Goal: Task Accomplishment & Management: Use online tool/utility

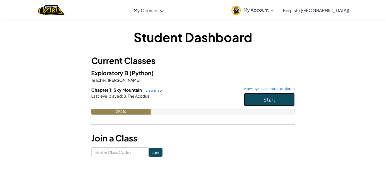
click at [255, 98] on button "Start" at bounding box center [269, 99] width 51 height 13
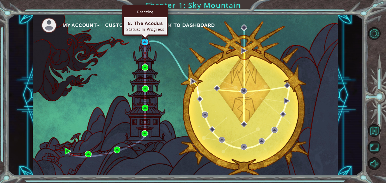
click at [145, 42] on img at bounding box center [145, 42] width 7 height 7
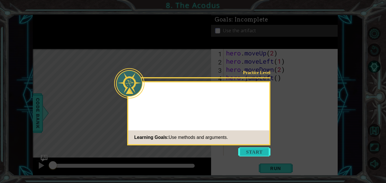
click at [255, 152] on button "Start" at bounding box center [254, 151] width 32 height 9
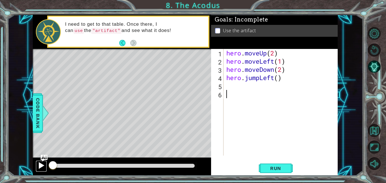
click at [40, 163] on div at bounding box center [41, 165] width 7 height 7
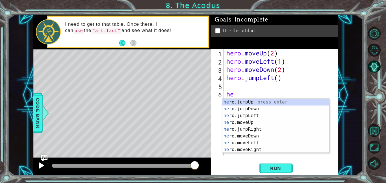
scroll to position [0, 0]
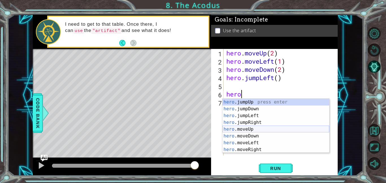
click at [248, 131] on div "hero .jumpUp press enter hero .jumpDown press enter hero .jumpLeft press enter …" at bounding box center [276, 133] width 107 height 68
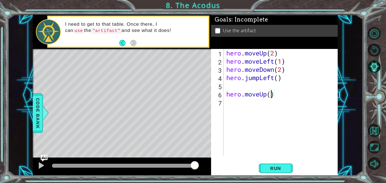
type textarea "hero.moveUp(2)"
drag, startPoint x: 281, startPoint y: 92, endPoint x: 227, endPoint y: 96, distance: 53.6
click at [227, 96] on div "hero . moveUp ( 2 ) hero . moveLeft ( 1 ) hero . moveDown ( 2 ) hero . jumpLeft…" at bounding box center [282, 110] width 114 height 123
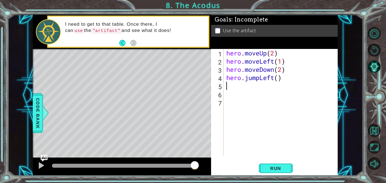
click at [227, 85] on div "hero . moveUp ( 2 ) hero . moveLeft ( 1 ) hero . moveDown ( 2 ) hero . jumpLeft…" at bounding box center [282, 110] width 114 height 123
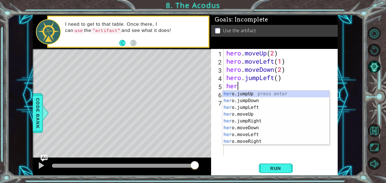
scroll to position [0, 0]
click at [250, 120] on div "hero .jumpUp press enter hero .jumpDown press enter hero .jumpLeft press enter …" at bounding box center [276, 125] width 107 height 68
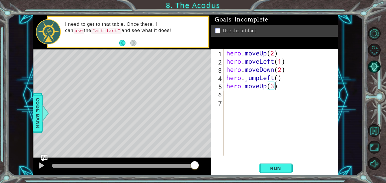
scroll to position [0, 2]
type textarea "hero.moveUp(2)"
click at [236, 94] on div "hero . moveUp ( 2 ) hero . moveLeft ( 1 ) hero . moveDown ( 2 ) hero . jumpLeft…" at bounding box center [282, 110] width 114 height 123
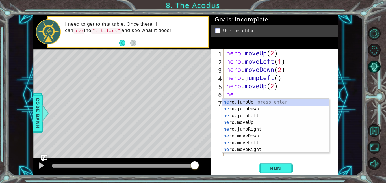
type textarea "hero"
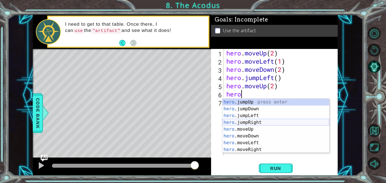
click at [266, 121] on div "hero .jumpUp press enter hero .jumpDown press enter hero .jumpLeft press enter …" at bounding box center [276, 133] width 107 height 68
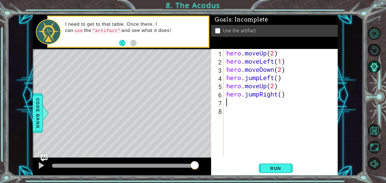
click at [261, 95] on div "hero . moveUp ( 2 ) hero . moveLeft ( 1 ) hero . moveDown ( 2 ) hero . jumpLeft…" at bounding box center [282, 110] width 114 height 123
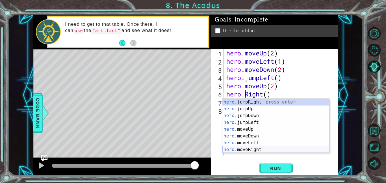
click at [262, 150] on div "hero. jumpRight press enter hero. jumpUp press enter hero. jumpDown press enter…" at bounding box center [276, 133] width 107 height 68
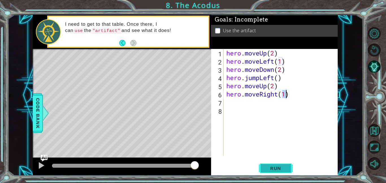
type textarea "hero.moveRight(1)"
click at [277, 167] on span "Run" at bounding box center [276, 168] width 22 height 6
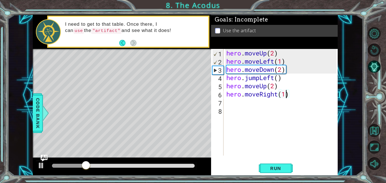
click at [229, 102] on div "hero . moveUp ( 2 ) hero . moveLeft ( 1 ) hero . moveDown ( 2 ) hero . jumpLeft…" at bounding box center [282, 110] width 114 height 123
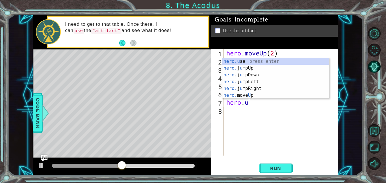
scroll to position [0, 1]
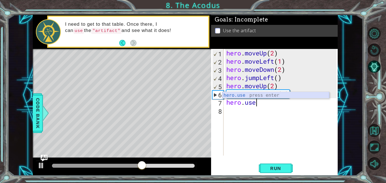
click at [261, 93] on div "hero.use press enter" at bounding box center [276, 102] width 107 height 20
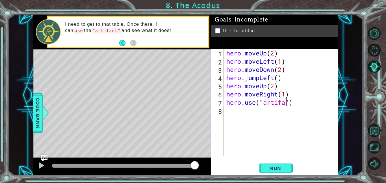
scroll to position [0, 3]
type textarea "hero.use("artifact")"
click at [285, 166] on span "Run" at bounding box center [276, 168] width 22 height 6
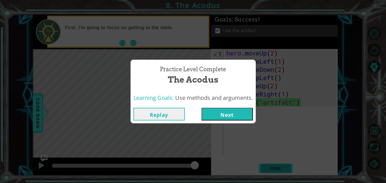
click button "Next" at bounding box center [227, 114] width 51 height 13
